Goal: Find specific page/section: Find specific page/section

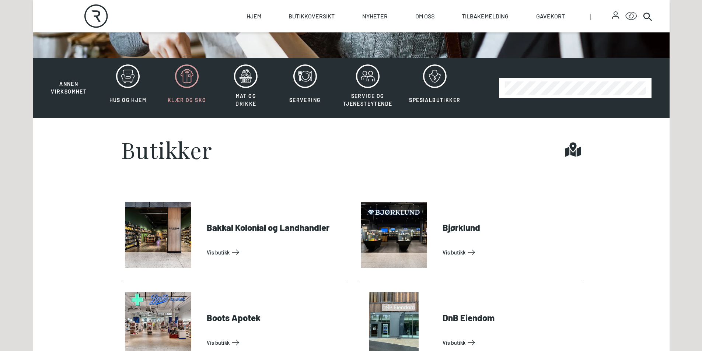
click at [198, 98] on span "Klær og sko" at bounding box center [187, 100] width 38 height 6
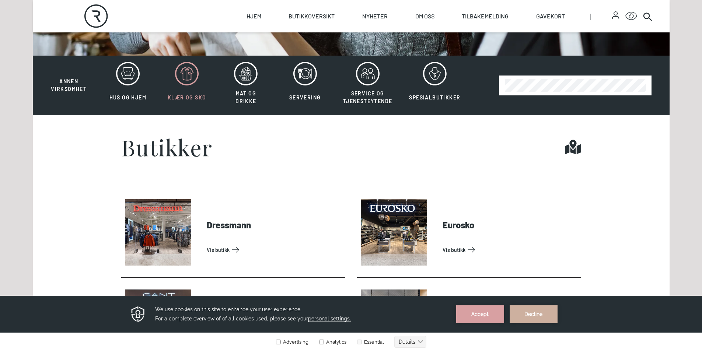
scroll to position [213, 0]
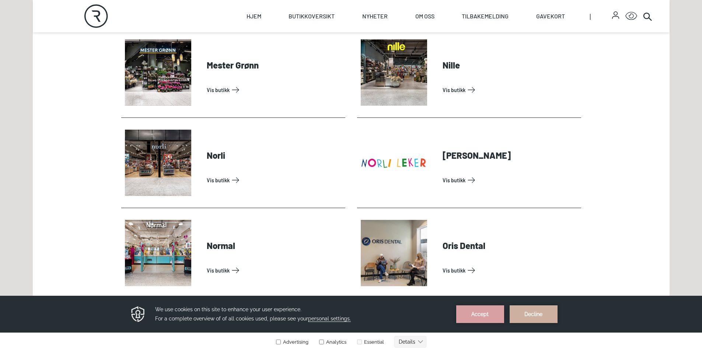
scroll to position [1462, 0]
click at [225, 180] on link "Vis butikk" at bounding box center [275, 180] width 136 height 12
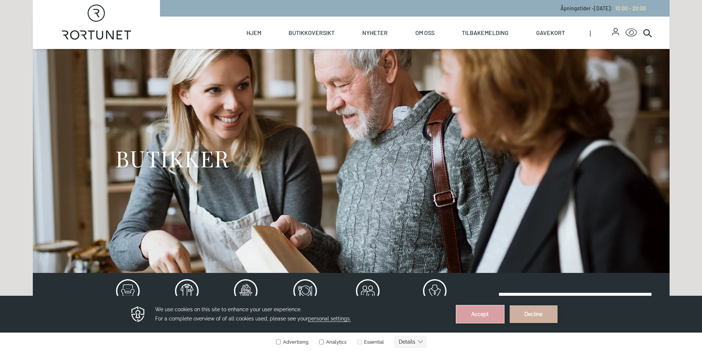
click at [499, 316] on button "Accept" at bounding box center [481, 315] width 48 height 18
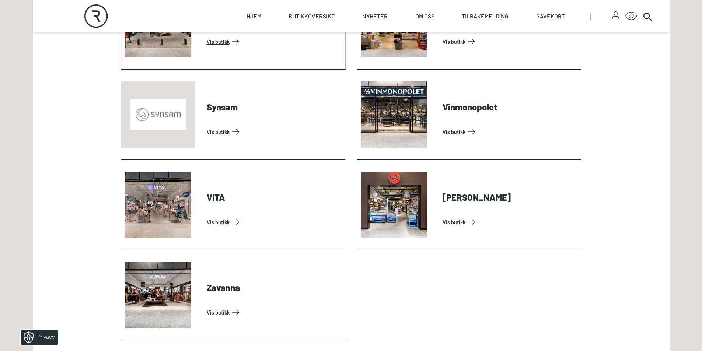
scroll to position [2324, 0]
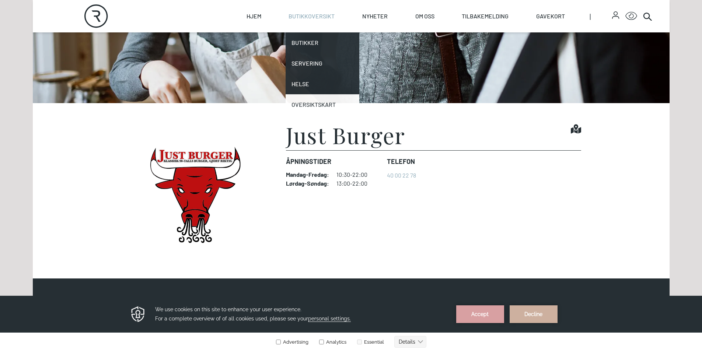
scroll to position [182, 0]
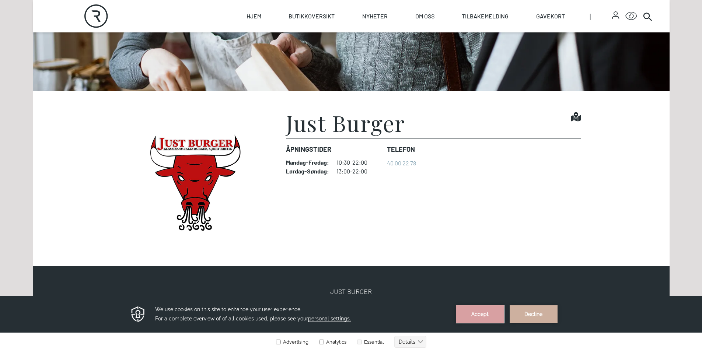
click at [463, 310] on button "Accept" at bounding box center [481, 315] width 48 height 18
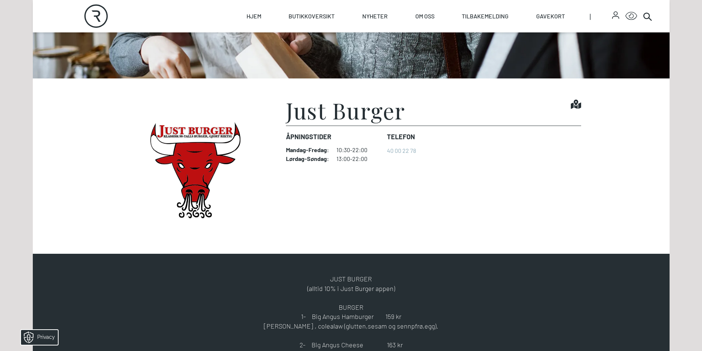
scroll to position [195, 0]
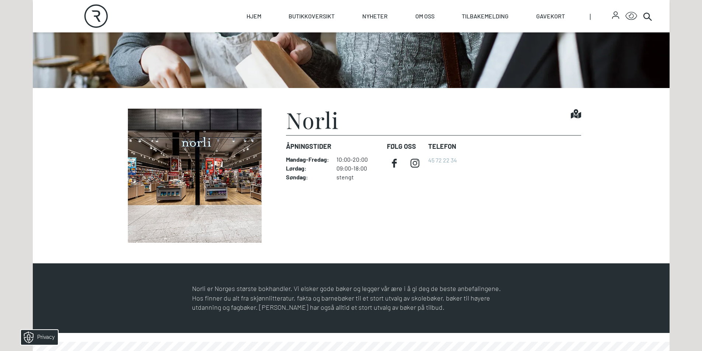
scroll to position [188, 0]
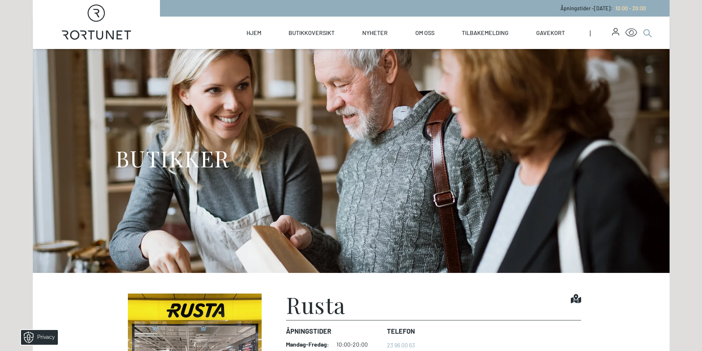
click at [644, 28] on icon at bounding box center [647, 32] width 9 height 9
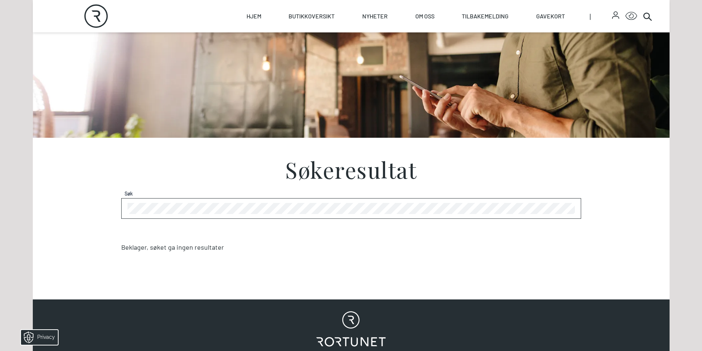
scroll to position [136, 0]
